Goal: Contribute content

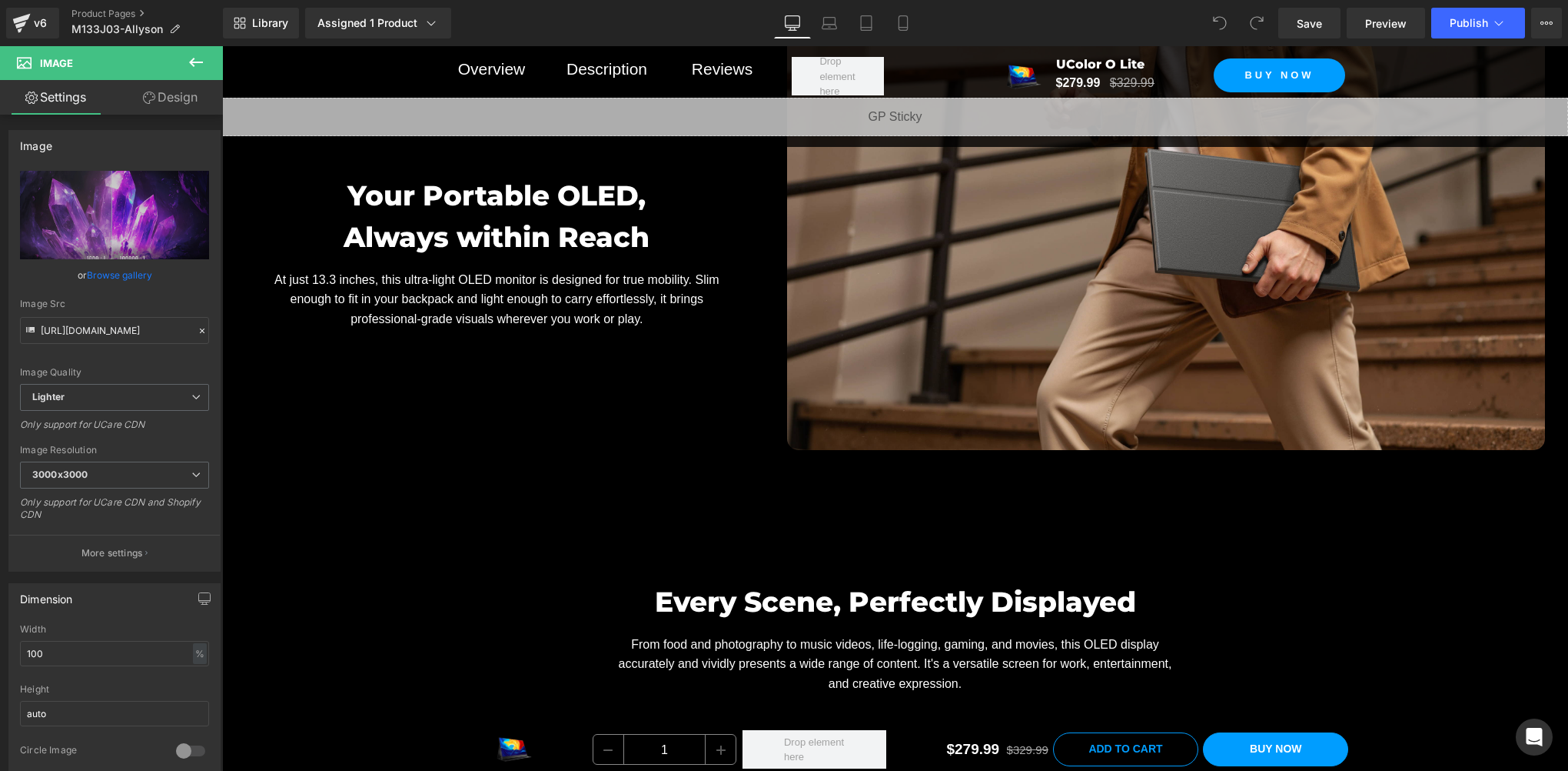
scroll to position [6665, 0]
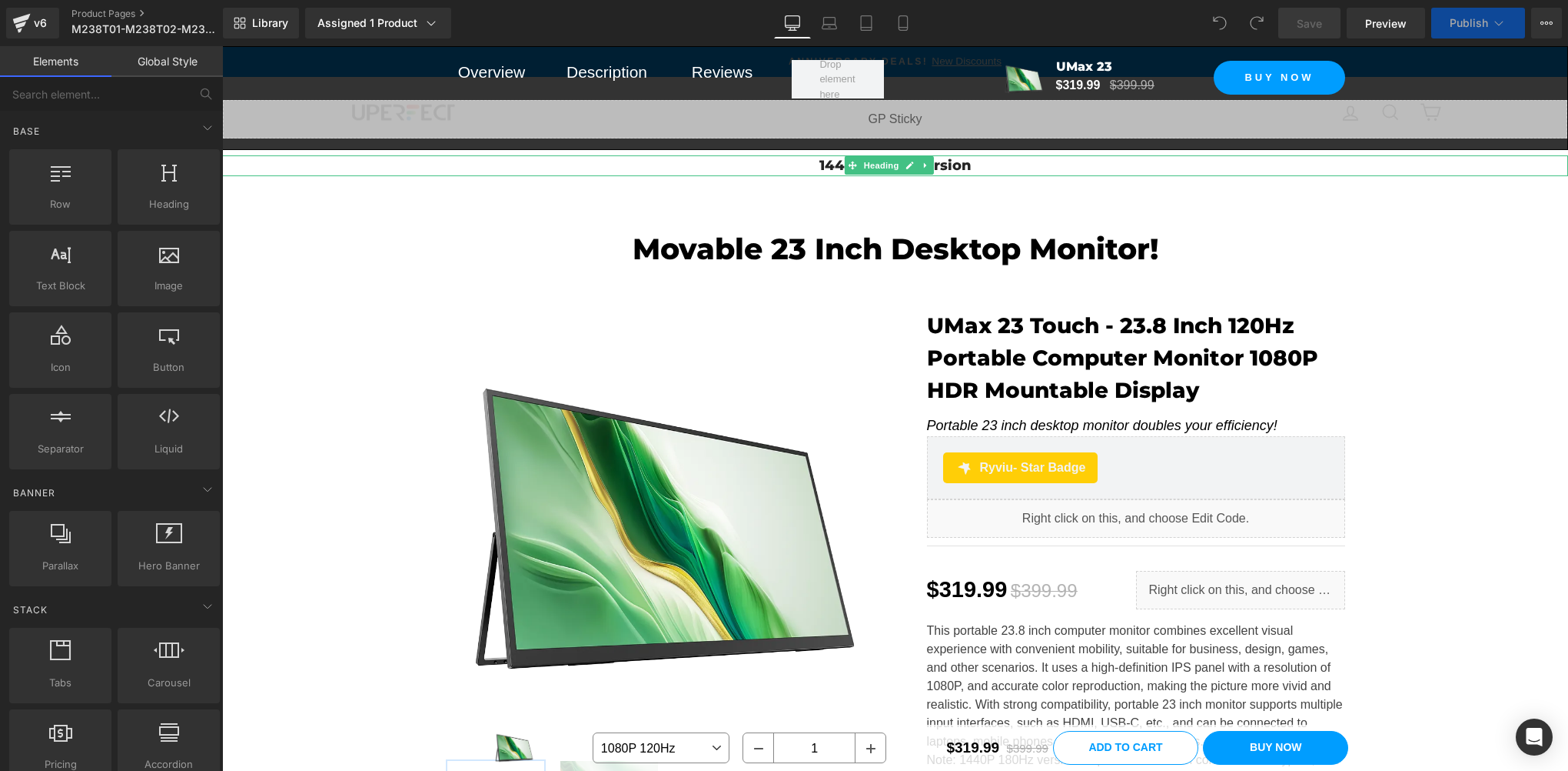
click at [936, 171] on h3 "1440P 180Hz Version" at bounding box center [895, 165] width 1346 height 21
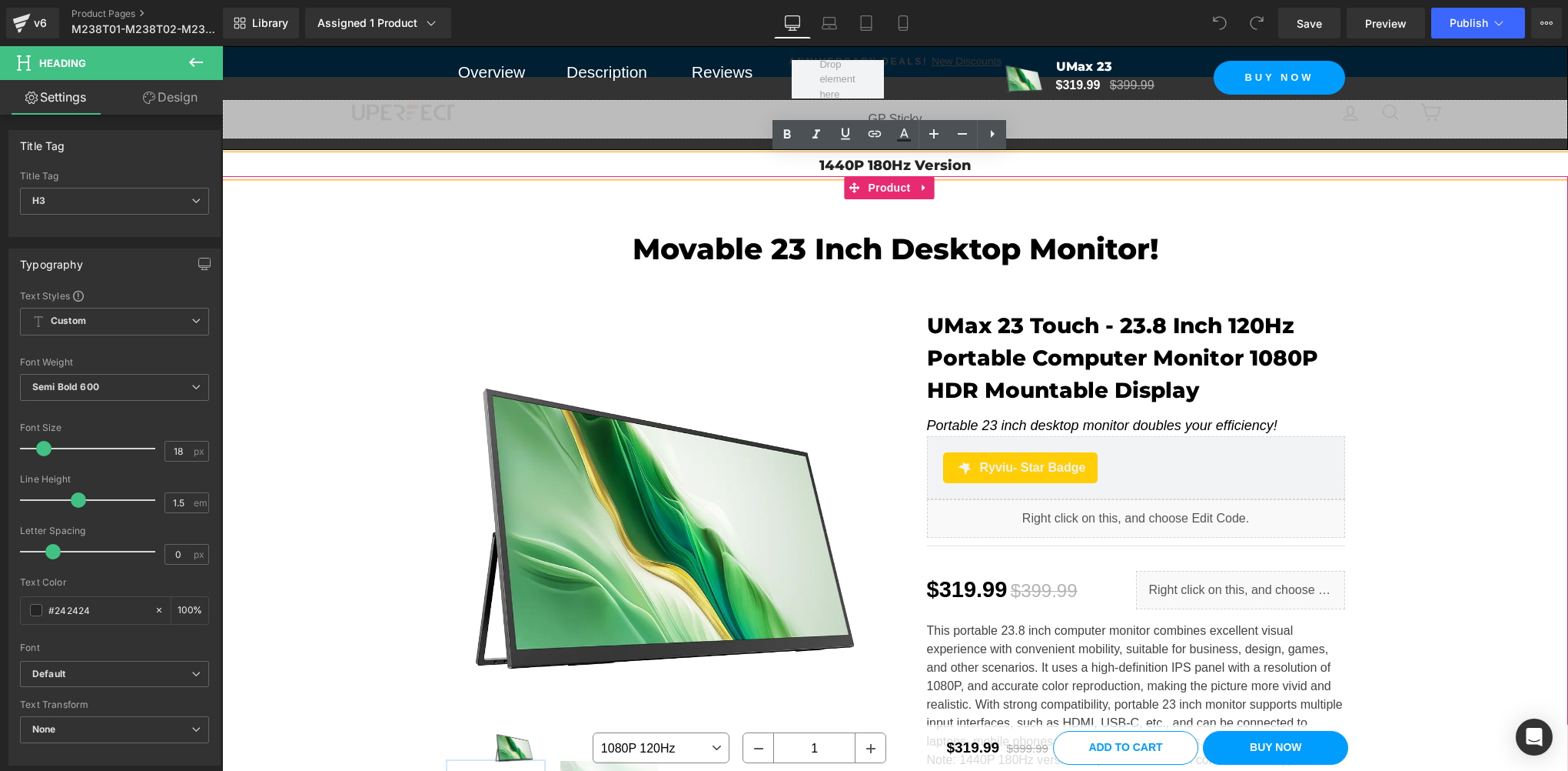
click at [1458, 259] on div "Movable 23 Inch Desktop Monitor! Heading Row Sale Off (P) Image ‹" at bounding box center [895, 665] width 1346 height 913
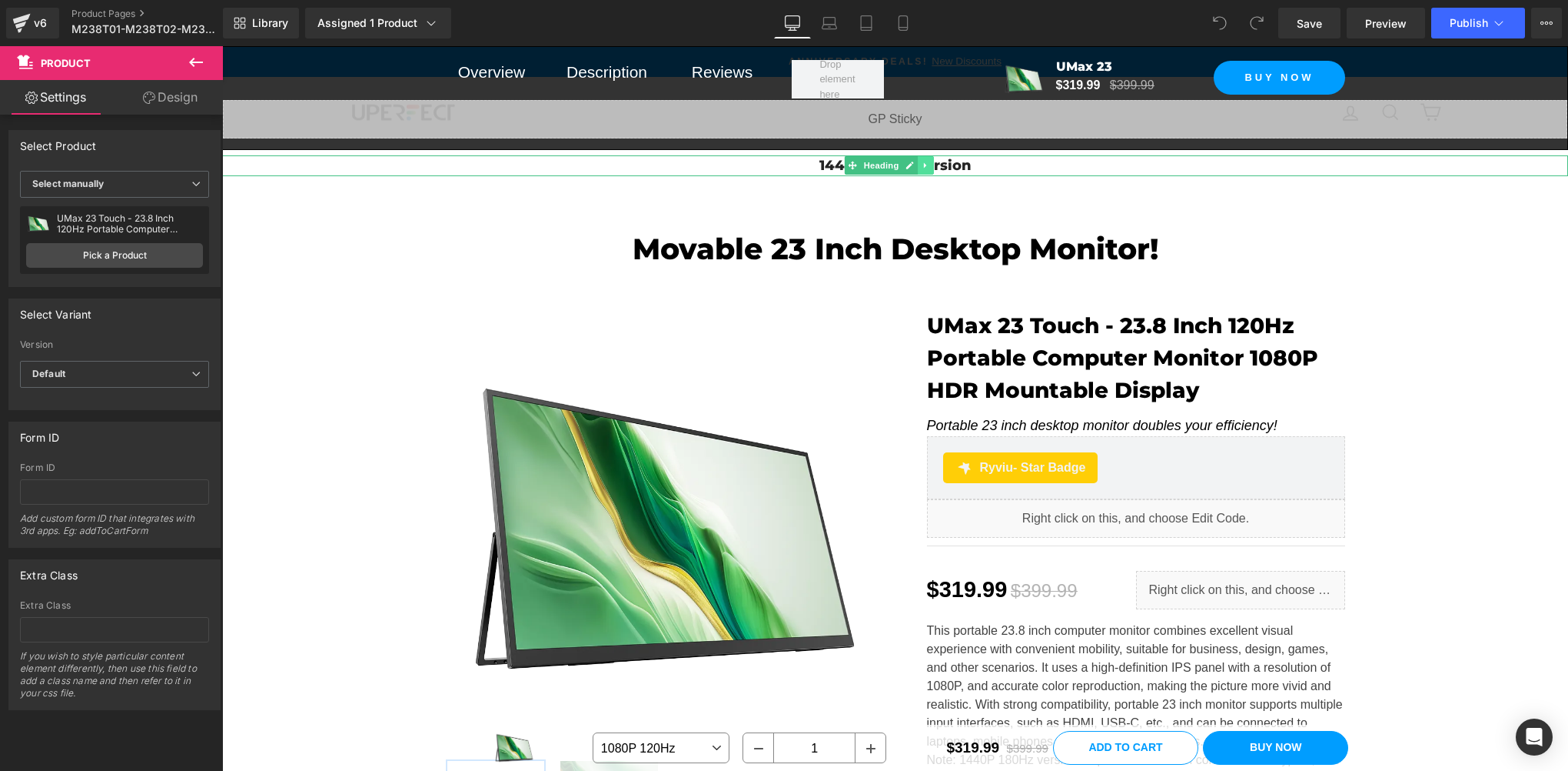
click at [927, 163] on icon at bounding box center [926, 165] width 8 height 9
click at [938, 163] on link at bounding box center [935, 165] width 17 height 18
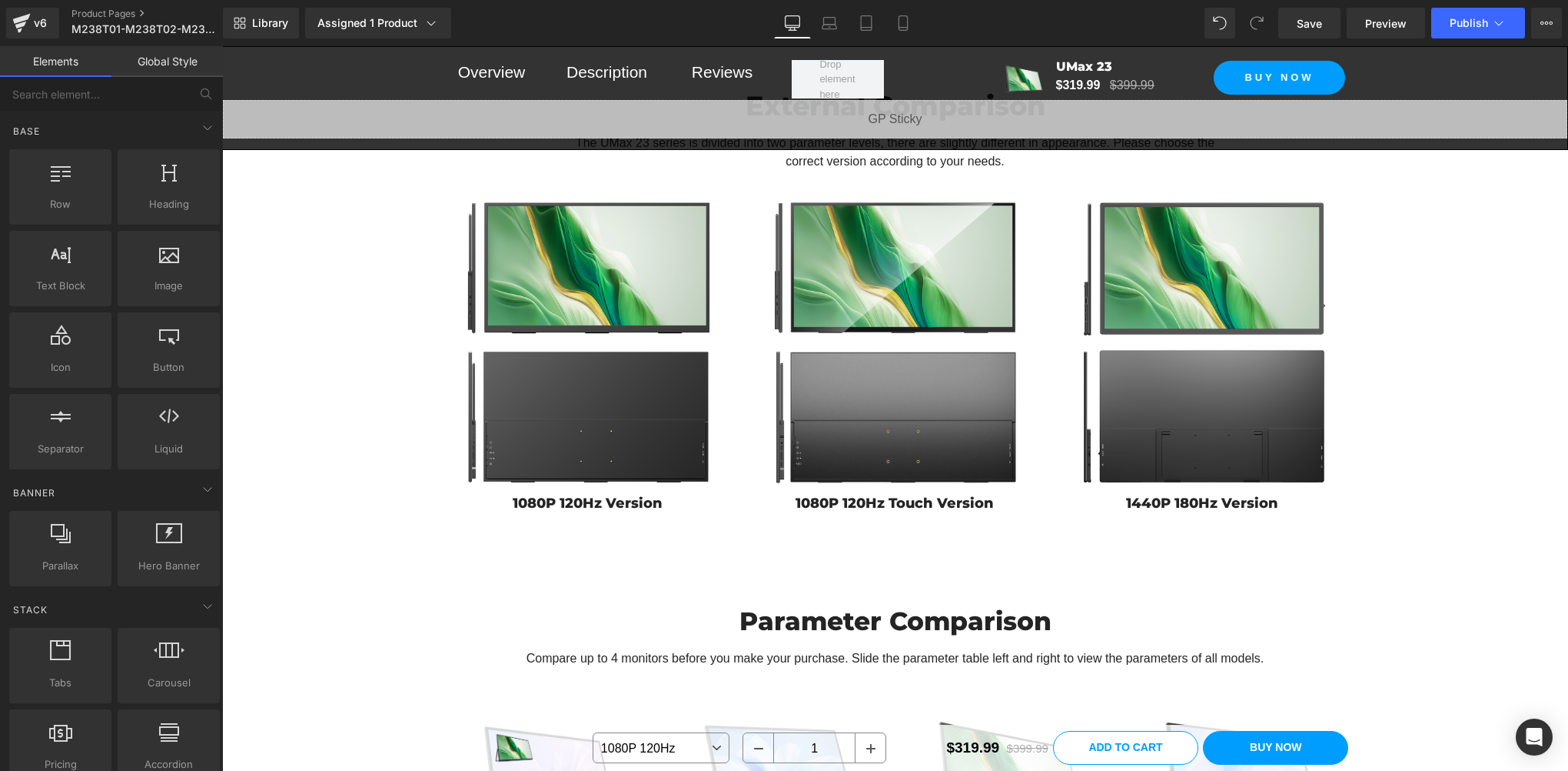
scroll to position [9741, 0]
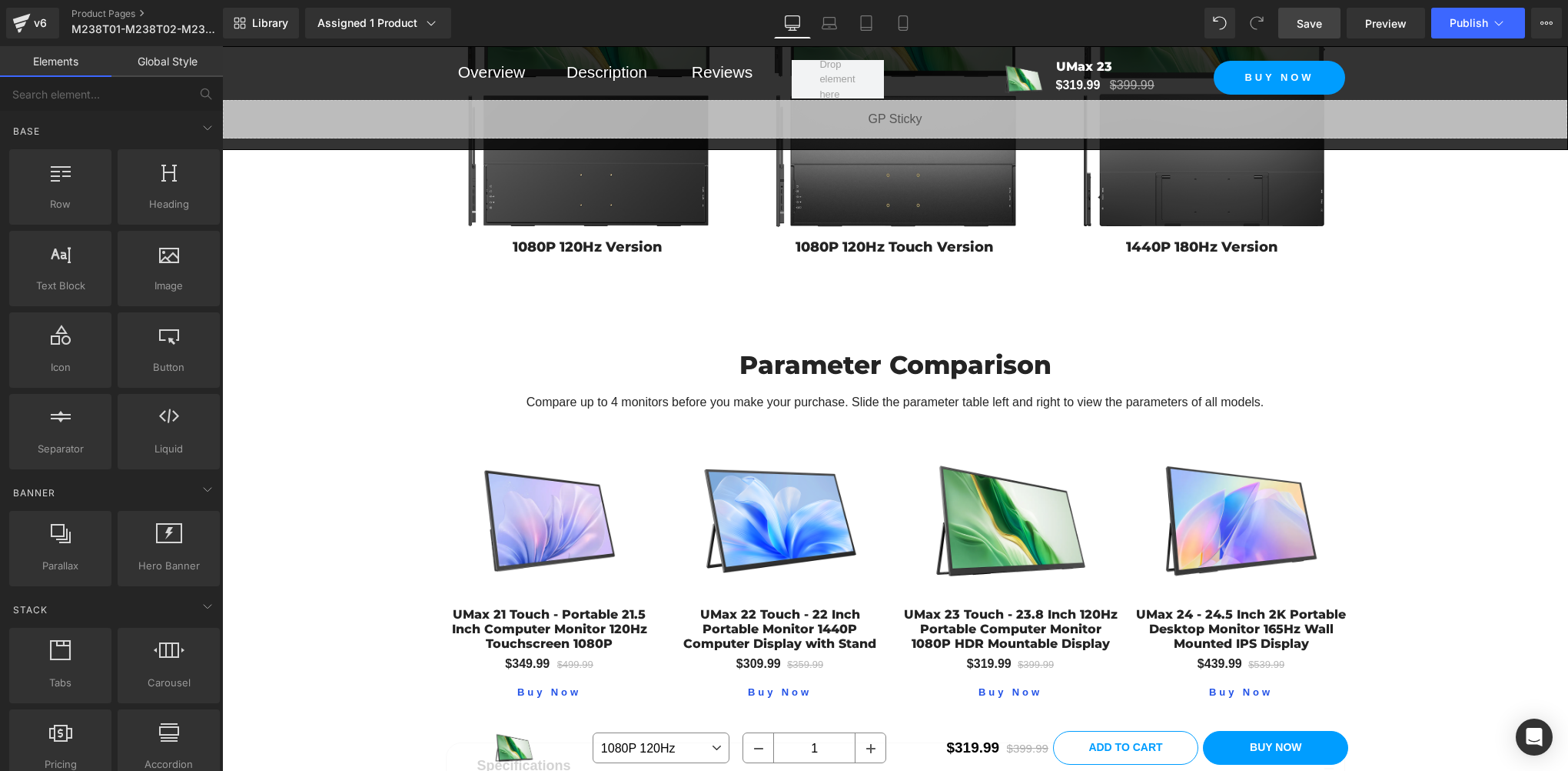
click at [1304, 21] on span "Save" at bounding box center [1310, 24] width 26 height 17
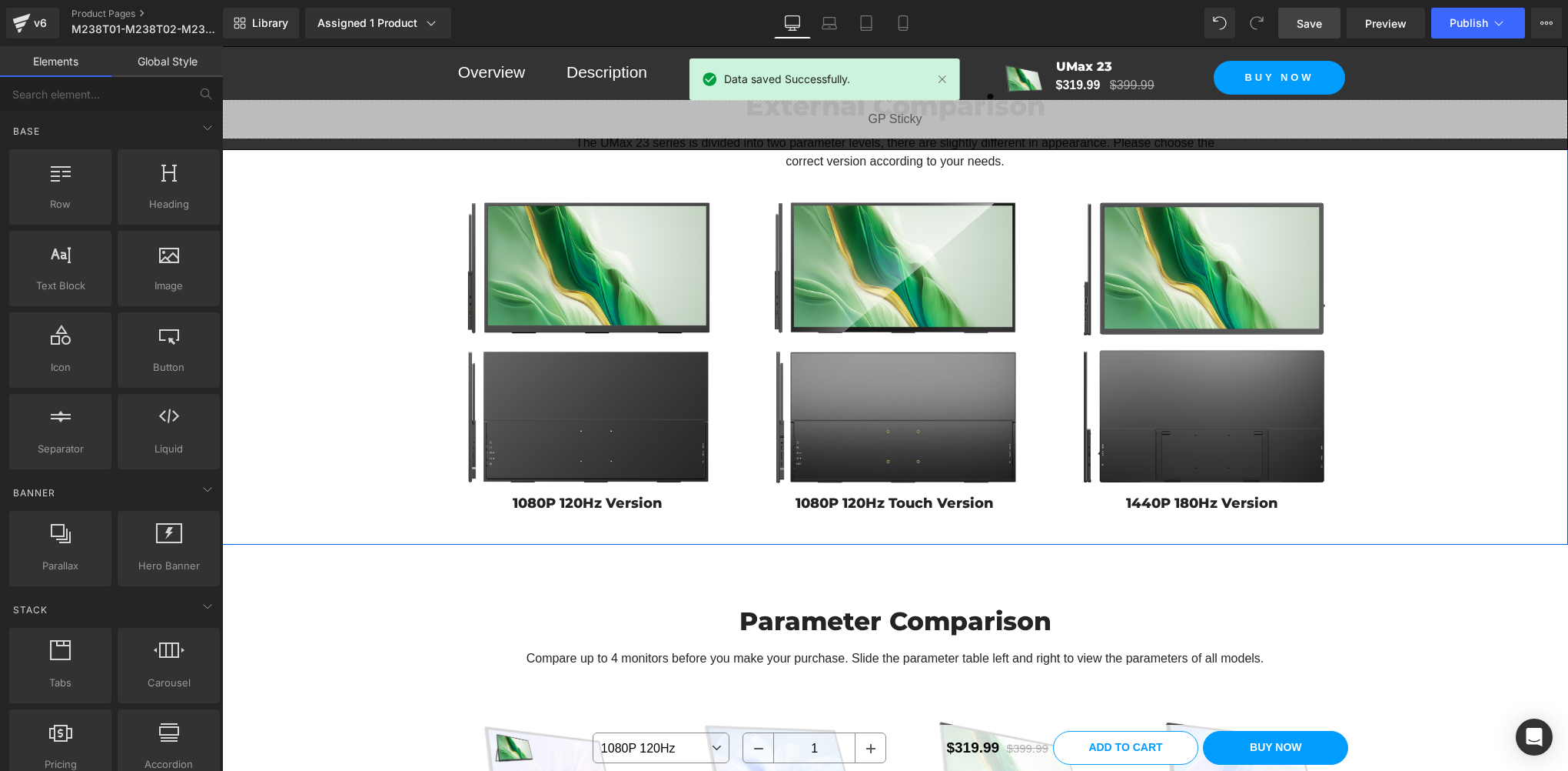
scroll to position [9229, 0]
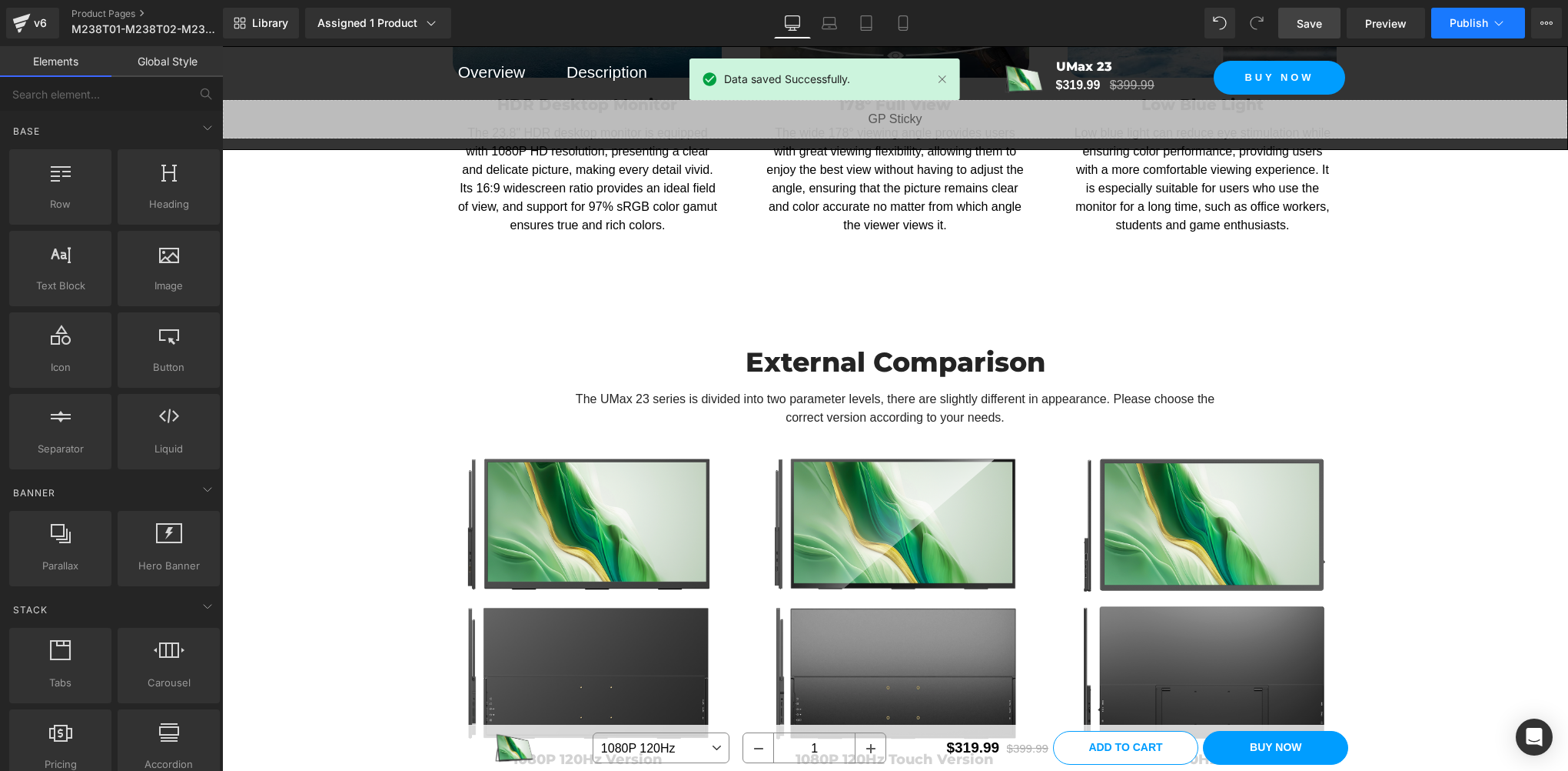
click at [1477, 17] on span "Publish" at bounding box center [1469, 22] width 39 height 12
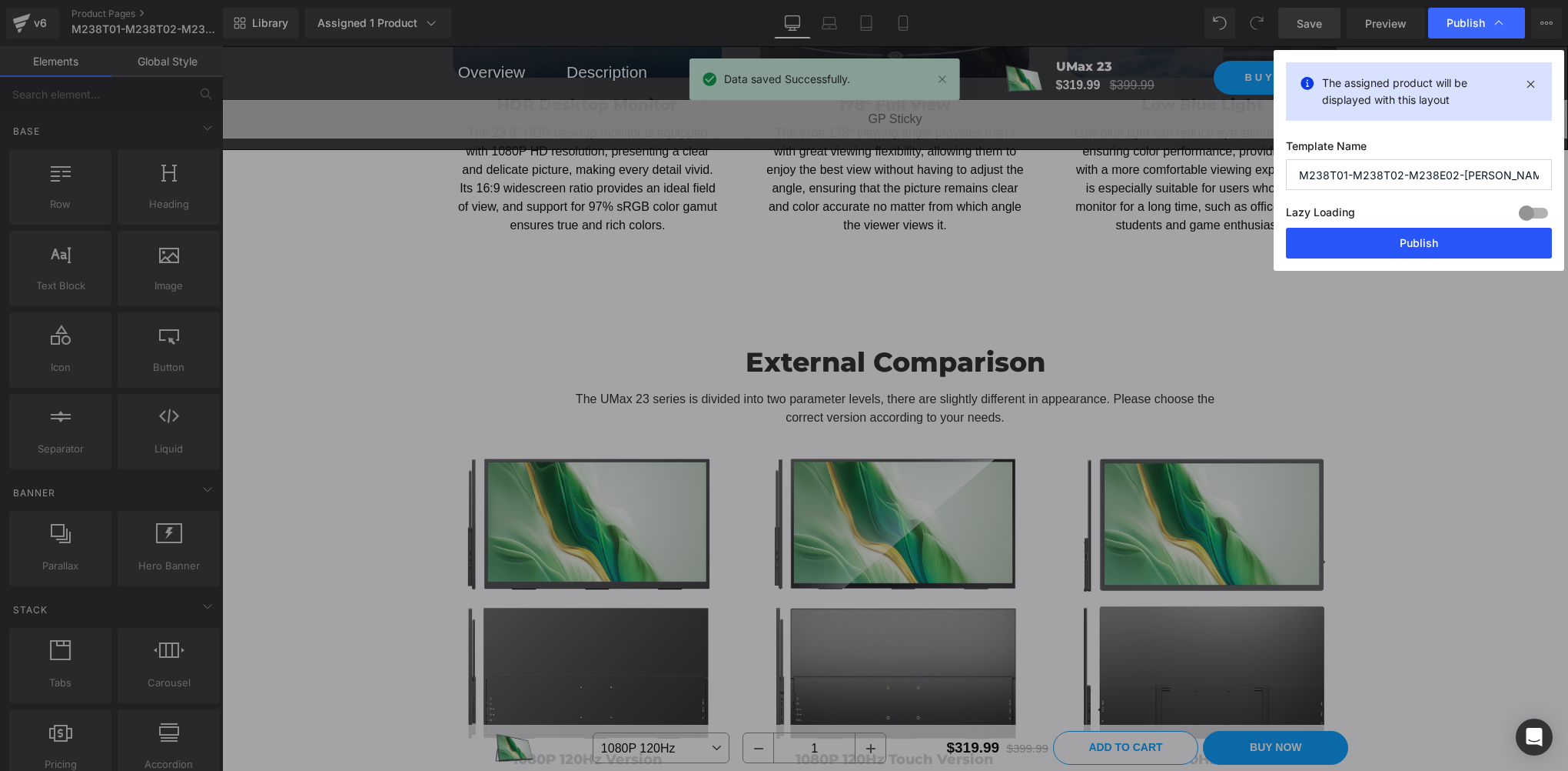
click at [1365, 243] on button "Publish" at bounding box center [1419, 243] width 266 height 31
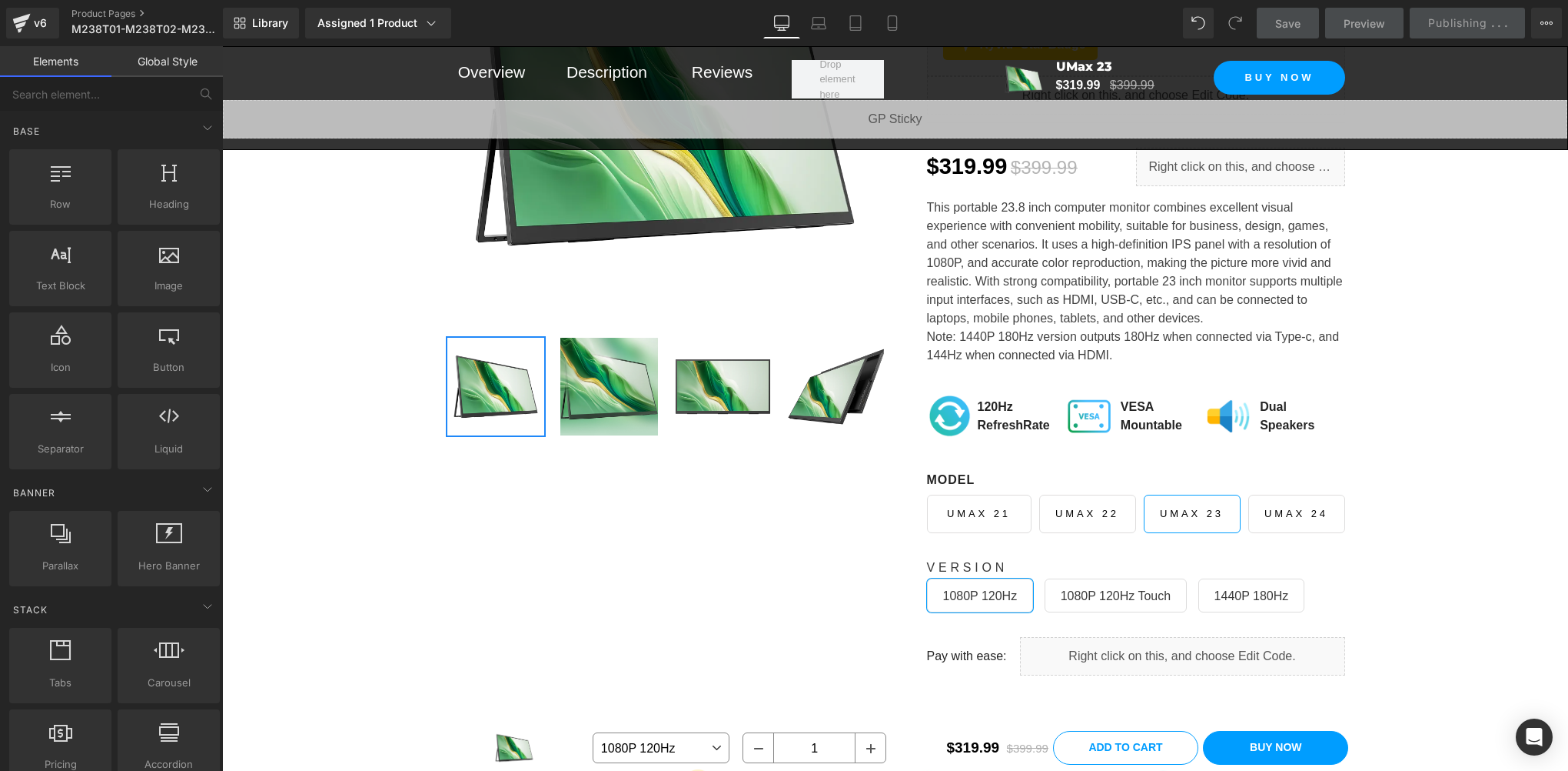
scroll to position [512, 0]
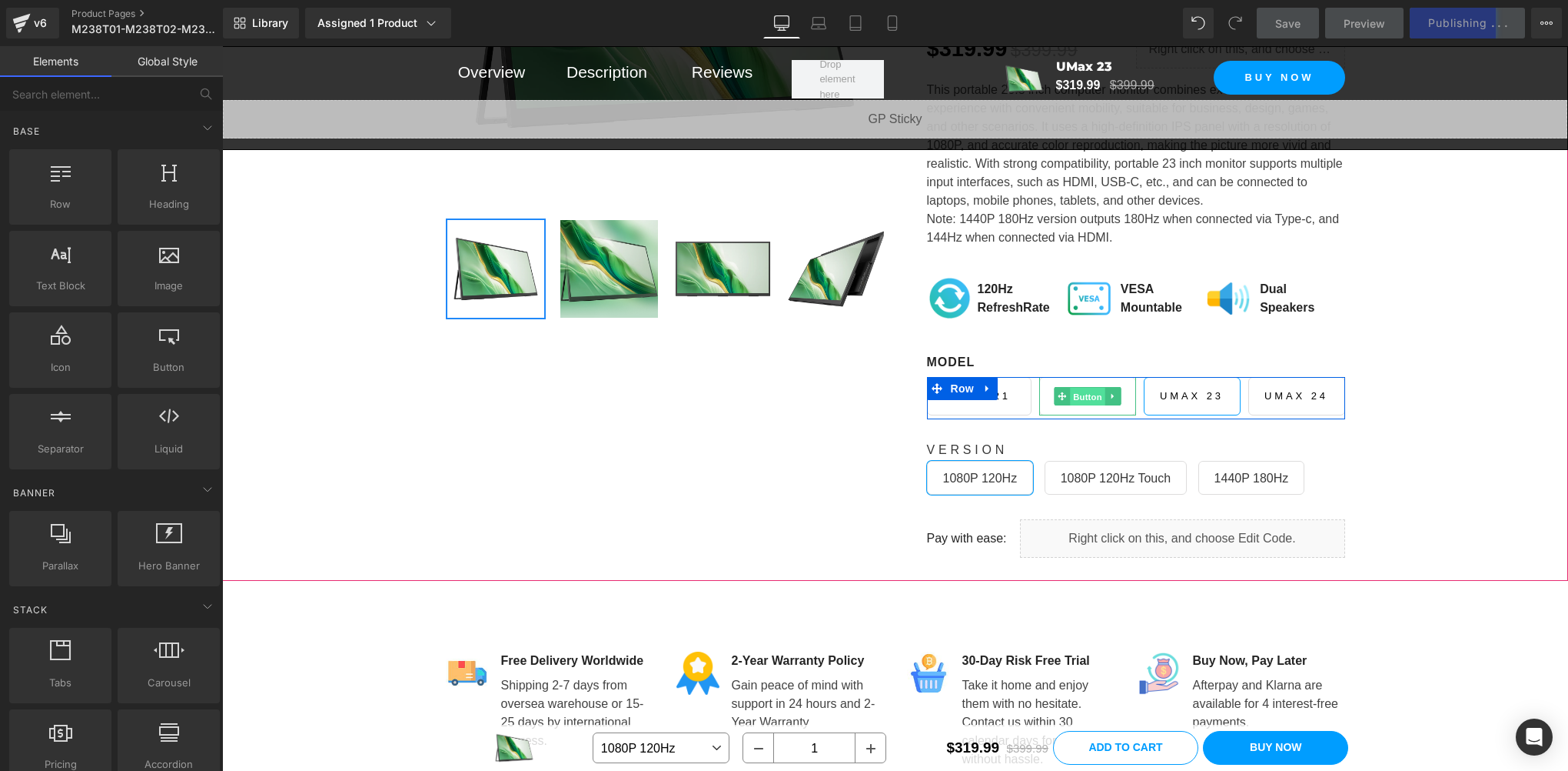
click at [1081, 391] on span "Button" at bounding box center [1087, 397] width 36 height 18
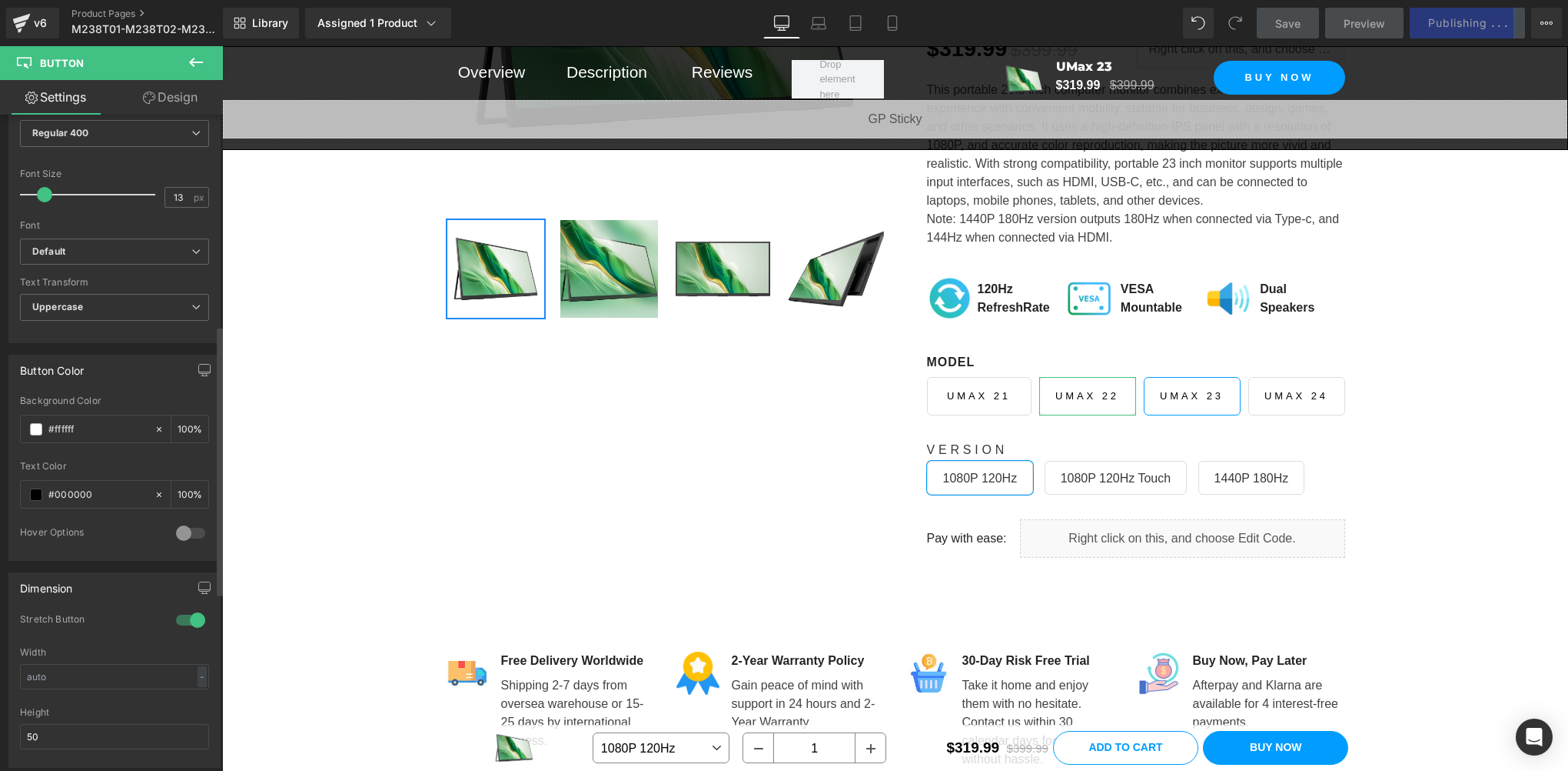
scroll to position [256, 0]
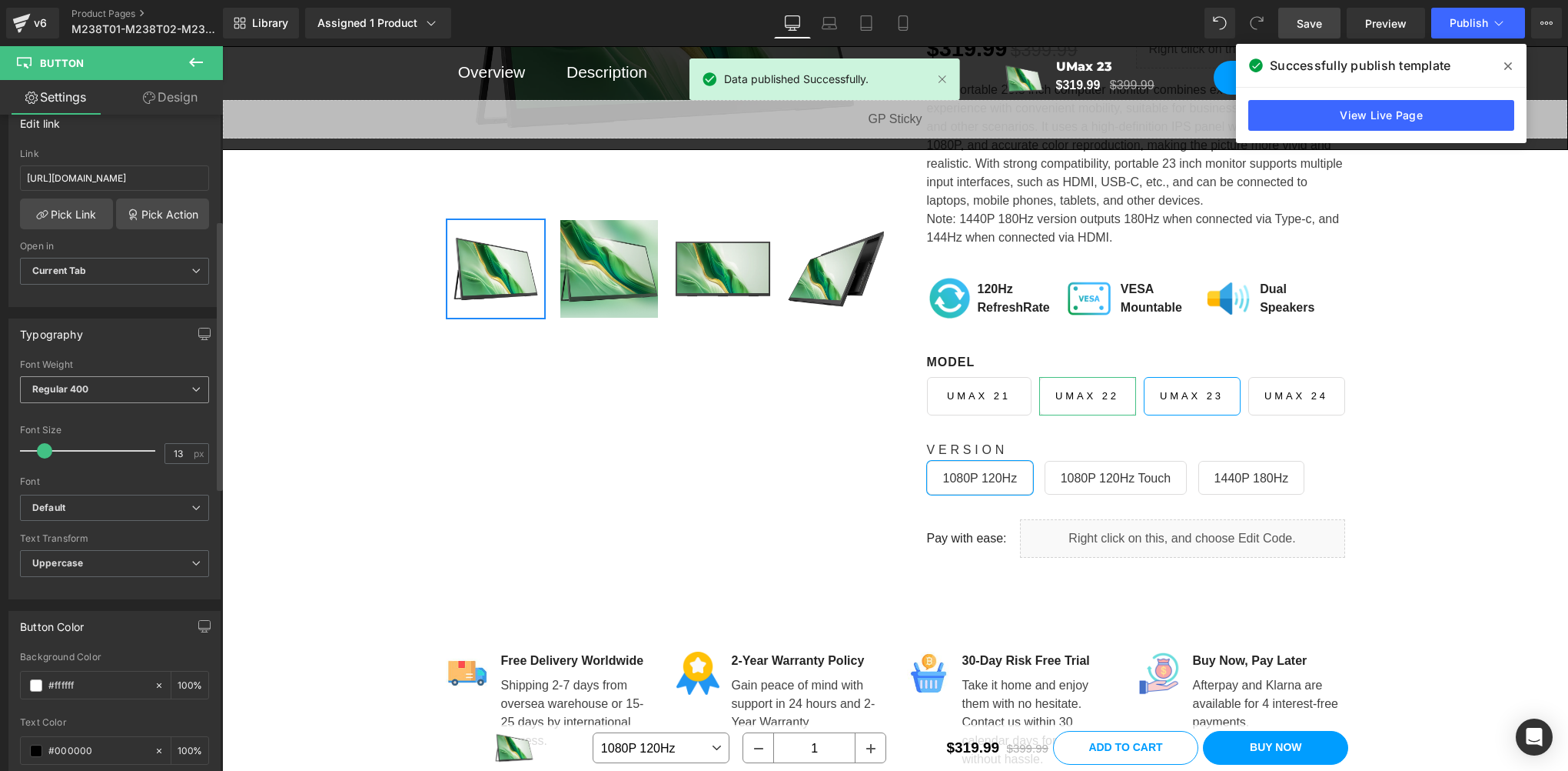
click at [93, 386] on span "Regular 400" at bounding box center [115, 389] width 189 height 27
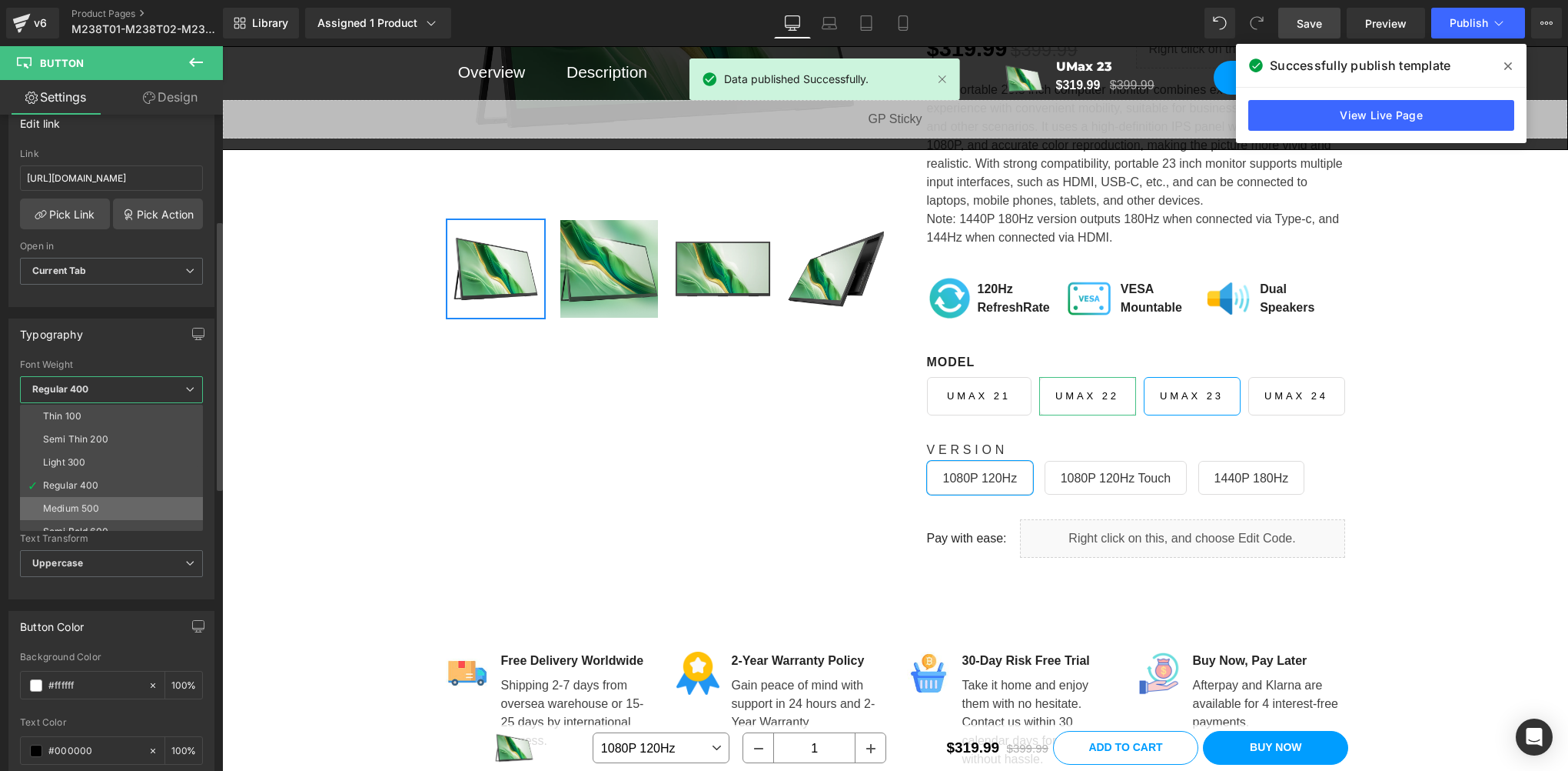
click at [87, 503] on div "Medium 500" at bounding box center [71, 508] width 56 height 11
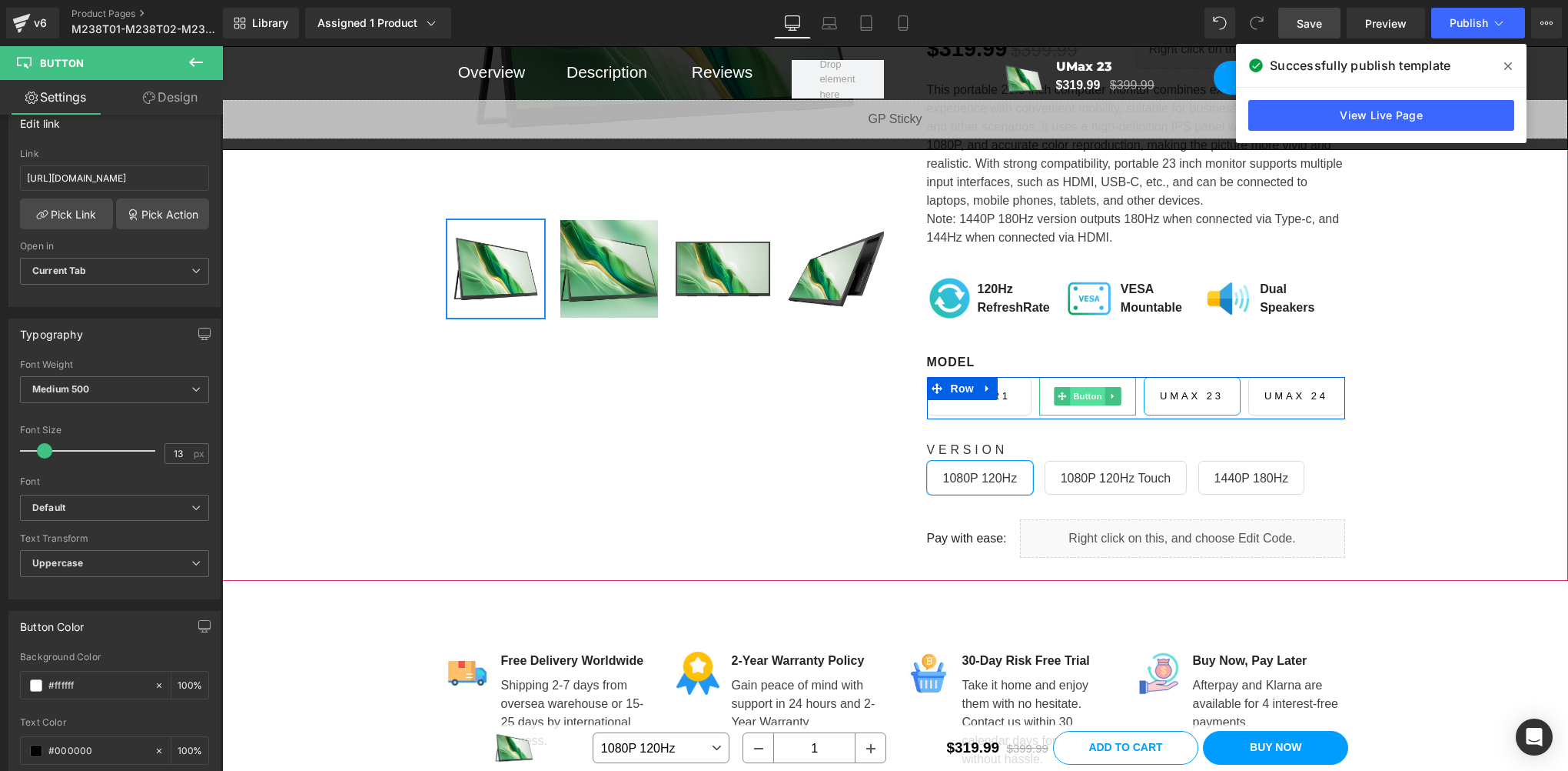
click at [1075, 392] on span "Button" at bounding box center [1087, 396] width 36 height 18
click at [1077, 389] on span "Button" at bounding box center [1087, 396] width 36 height 18
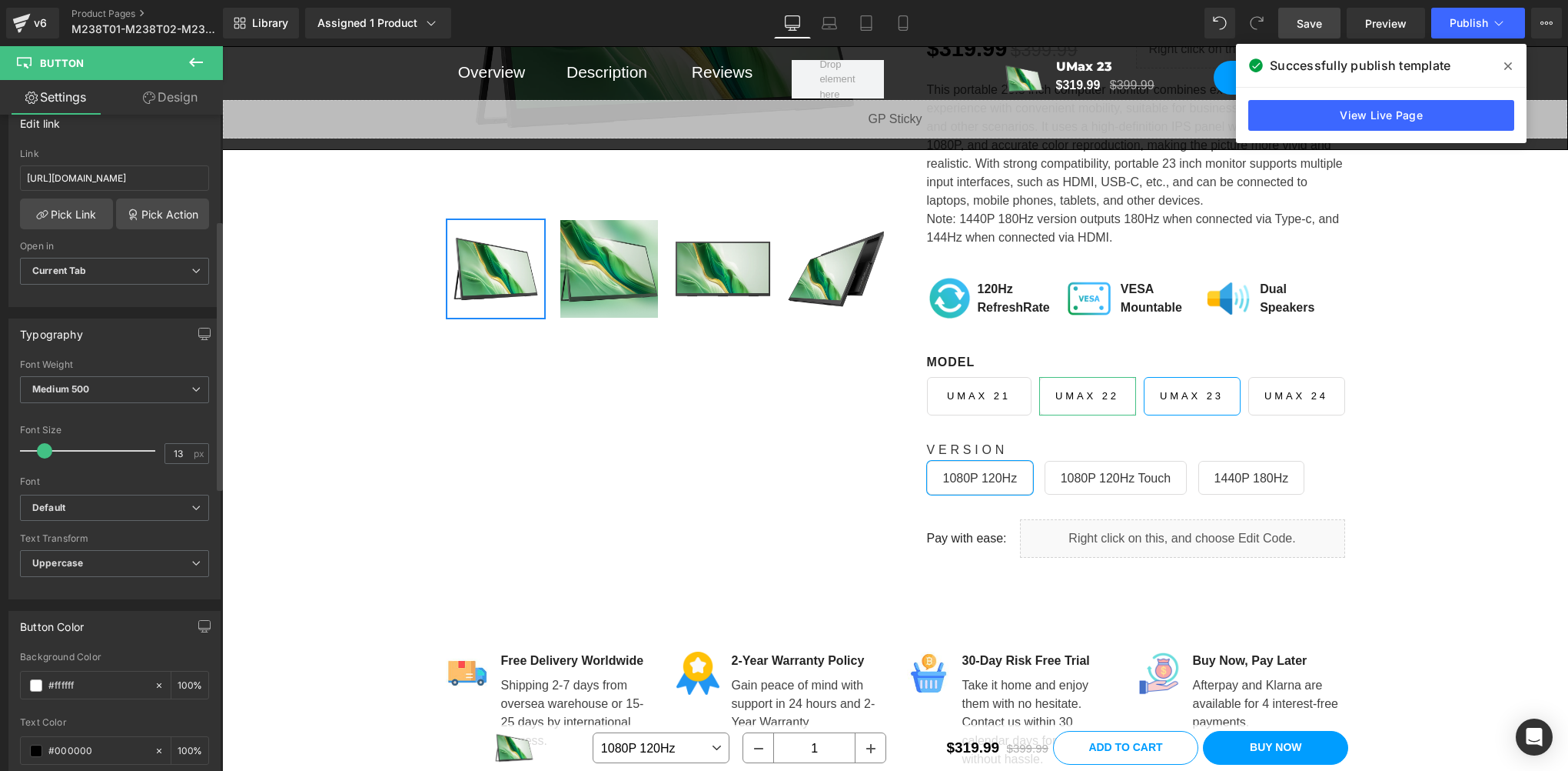
scroll to position [512, 0]
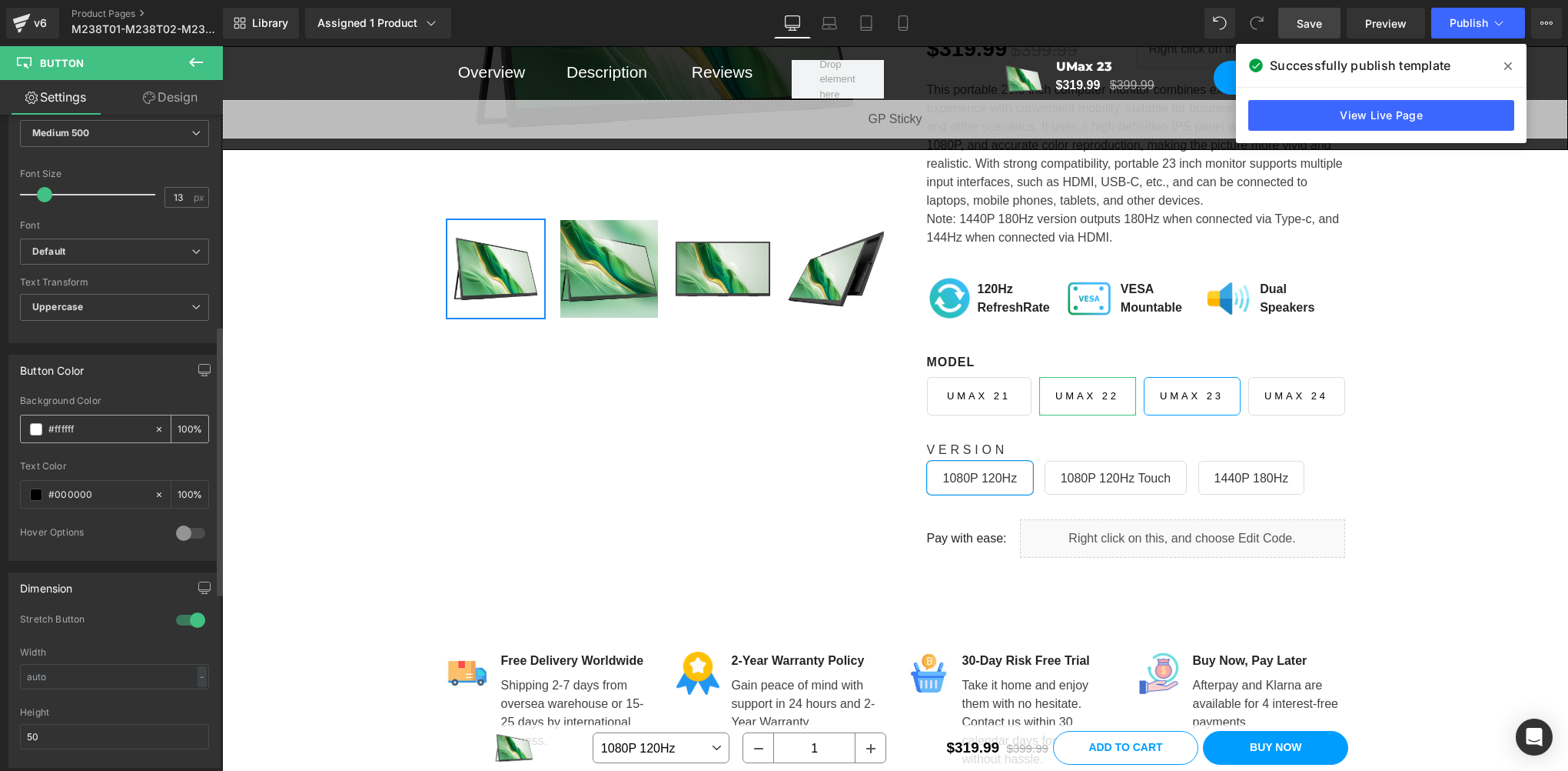
click at [107, 425] on input "#ffffff" at bounding box center [97, 429] width 98 height 17
click at [102, 496] on input "#000000" at bounding box center [97, 495] width 98 height 17
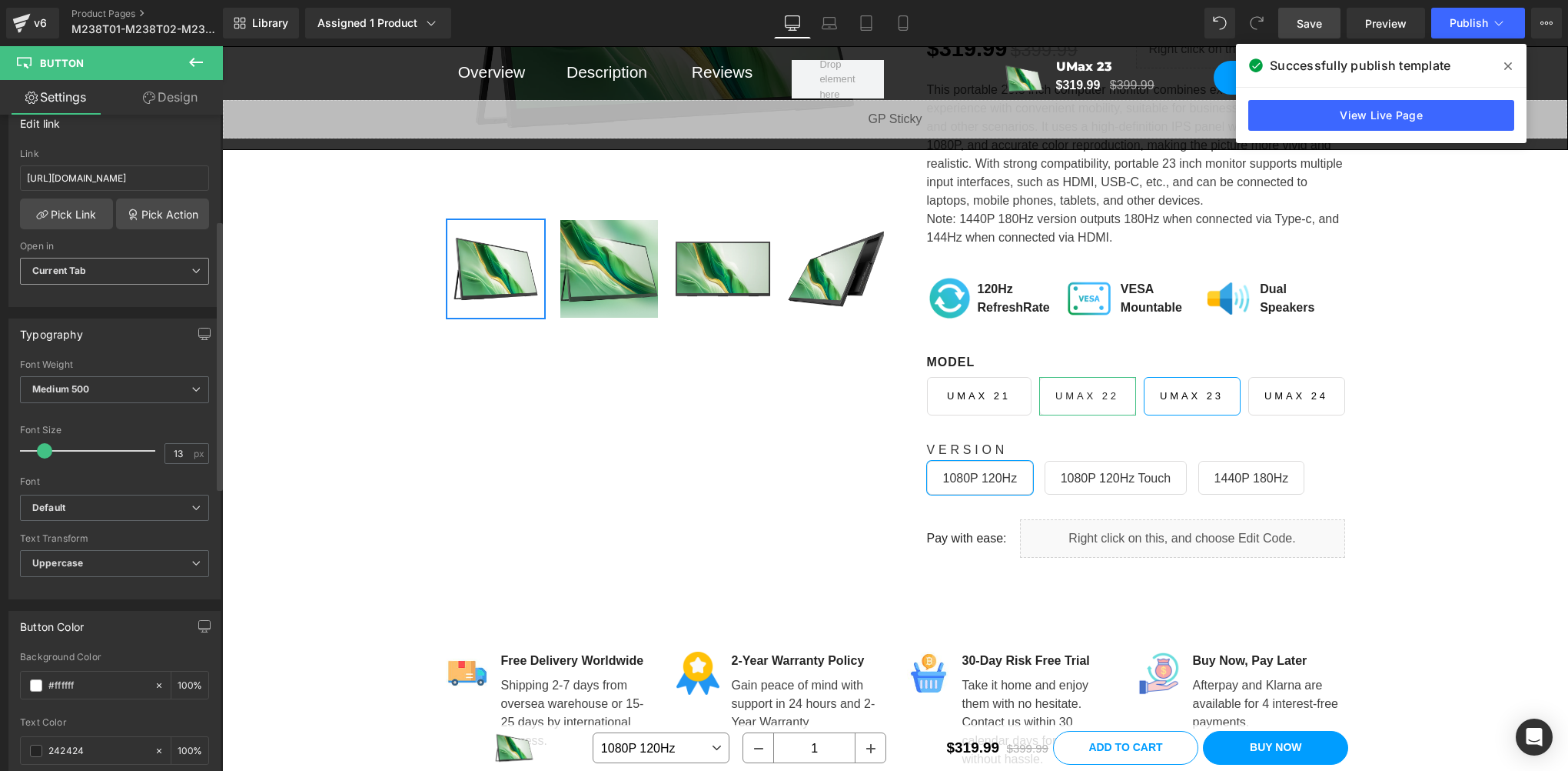
type input "242424"
click at [99, 277] on span "Current Tab" at bounding box center [115, 271] width 189 height 27
click at [107, 349] on div "Typography Thin 100 Semi Thin 200 Light 300 Regular 400 Medium 500 Semi Bold 60…" at bounding box center [111, 459] width 206 height 281
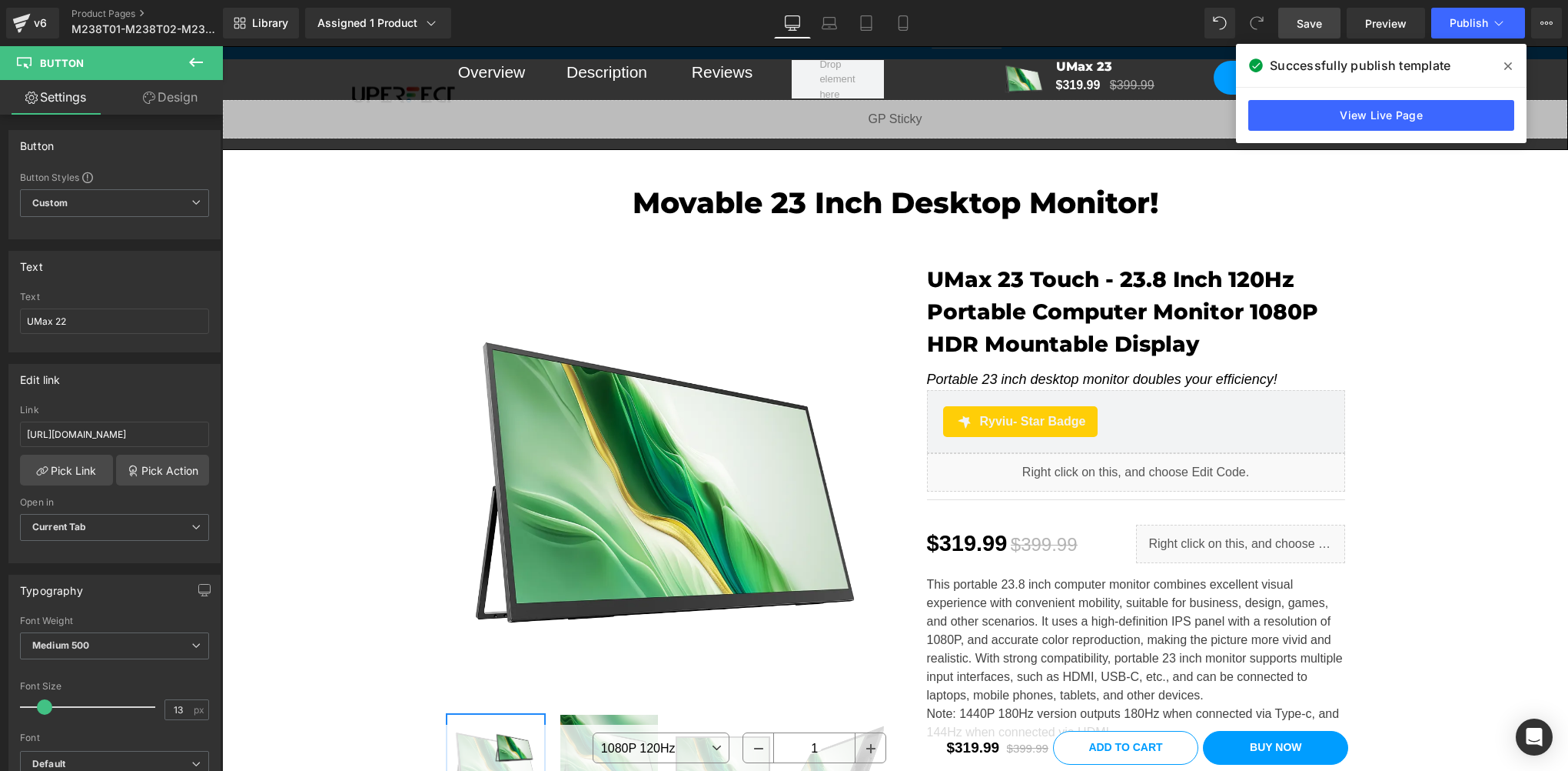
scroll to position [0, 0]
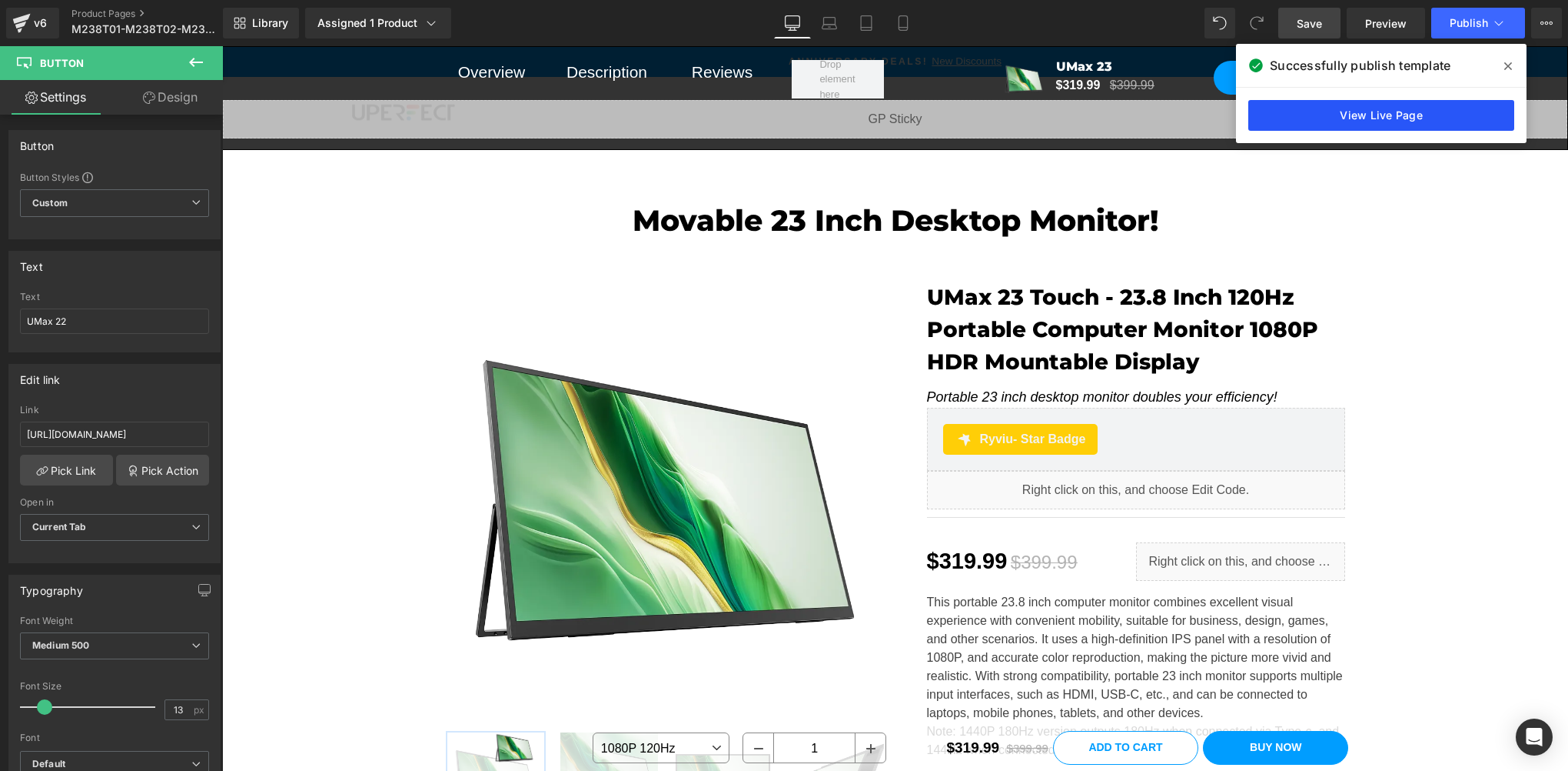
click at [1459, 121] on link "View Live Page" at bounding box center [1382, 116] width 266 height 31
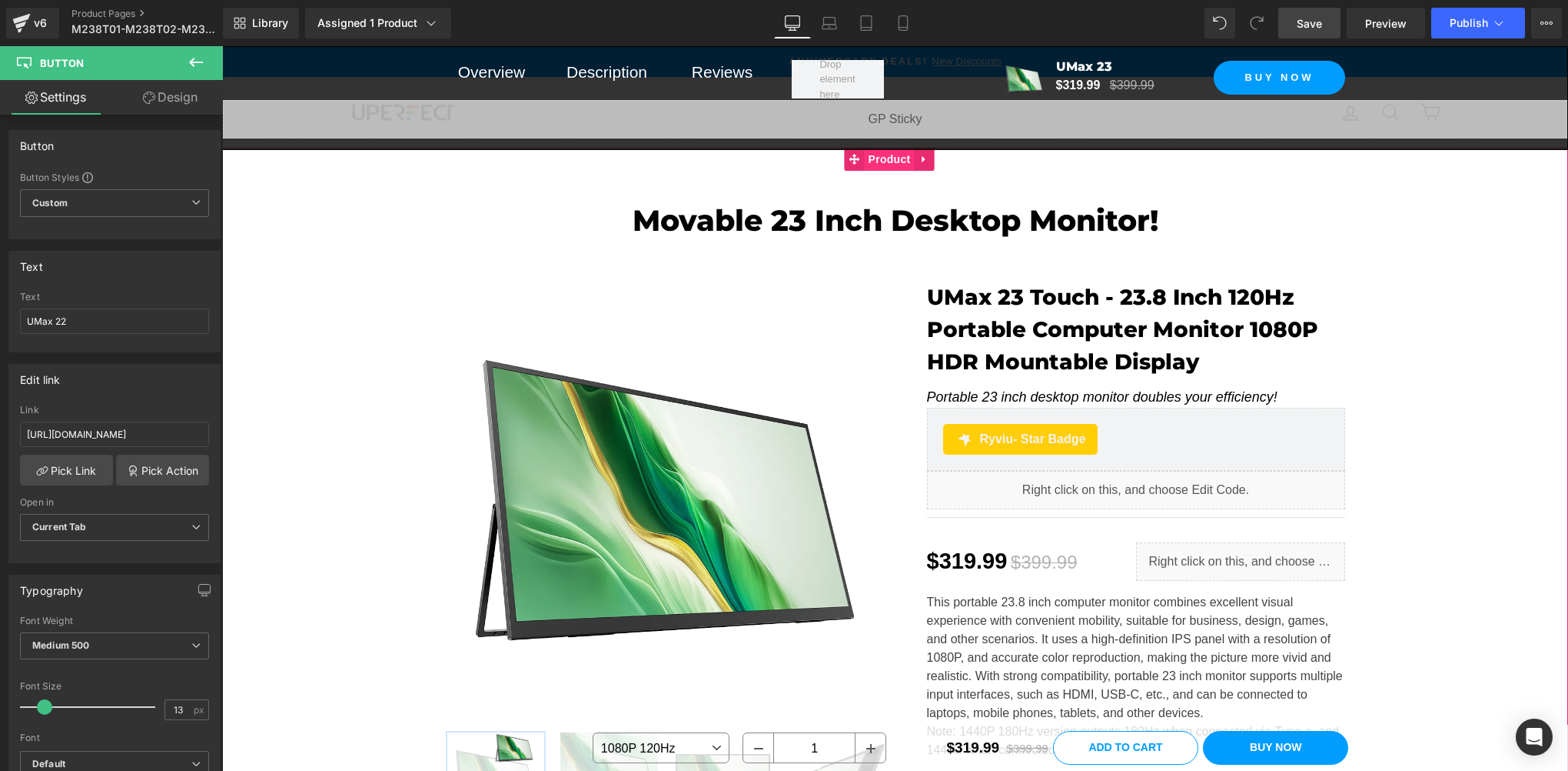
click at [876, 162] on span "Product" at bounding box center [890, 159] width 50 height 23
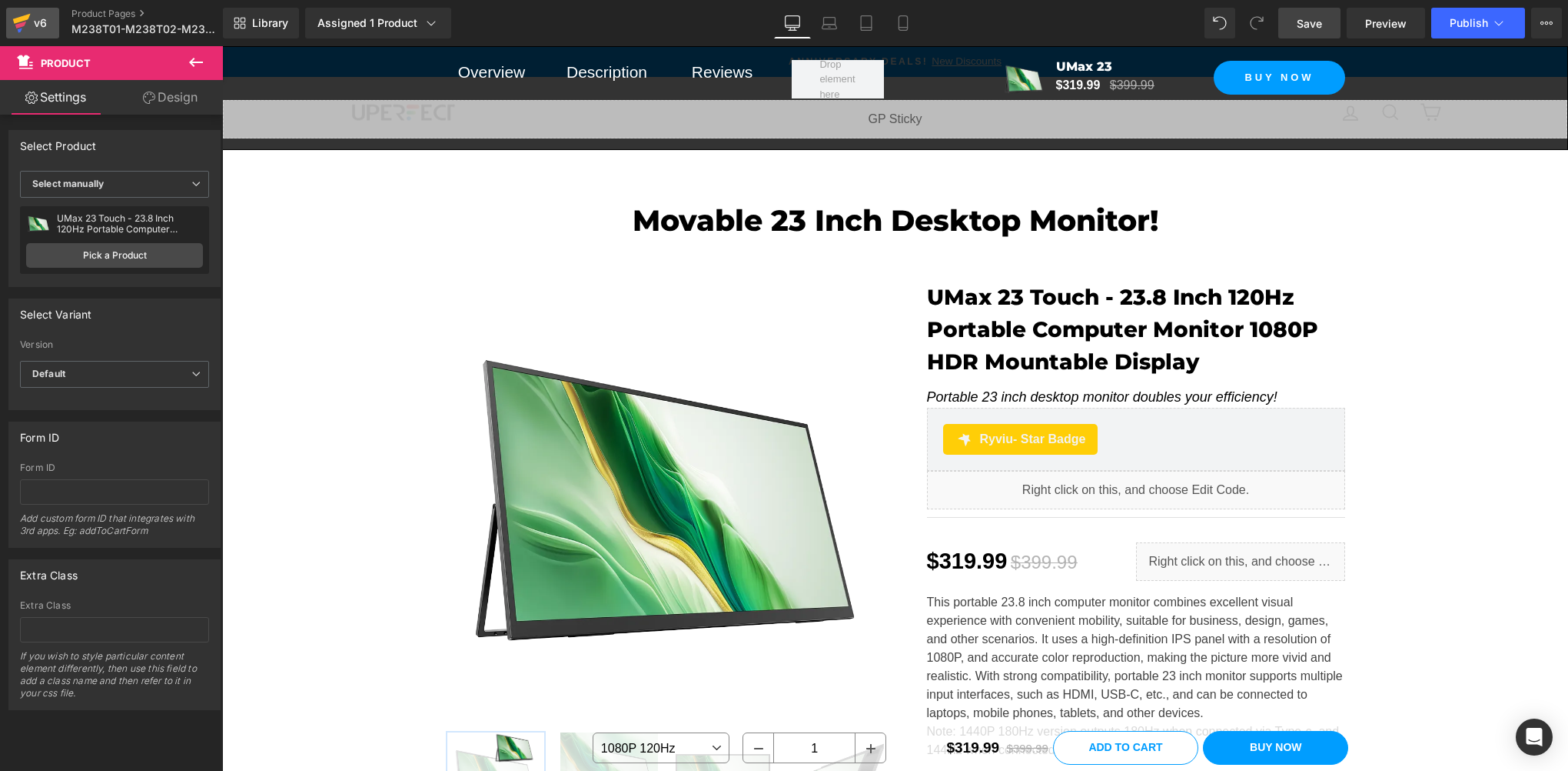
click at [34, 26] on div "v6" at bounding box center [40, 23] width 19 height 20
